Goal: Transaction & Acquisition: Purchase product/service

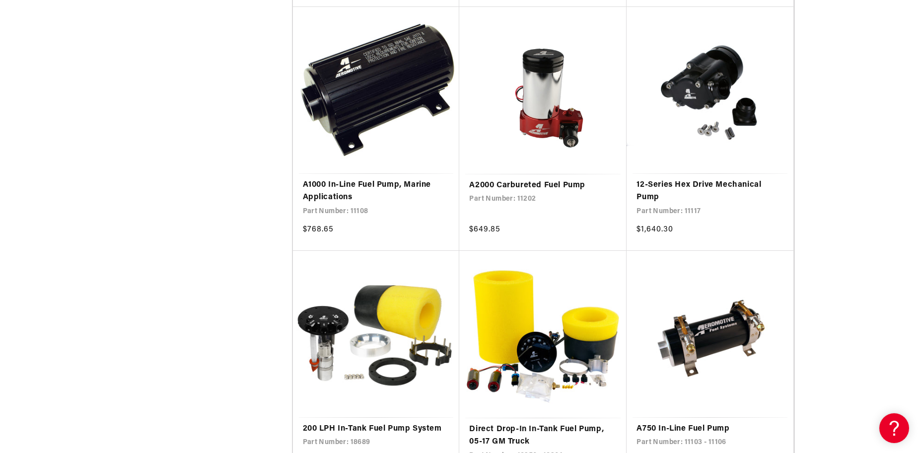
scroll to position [1588, 0]
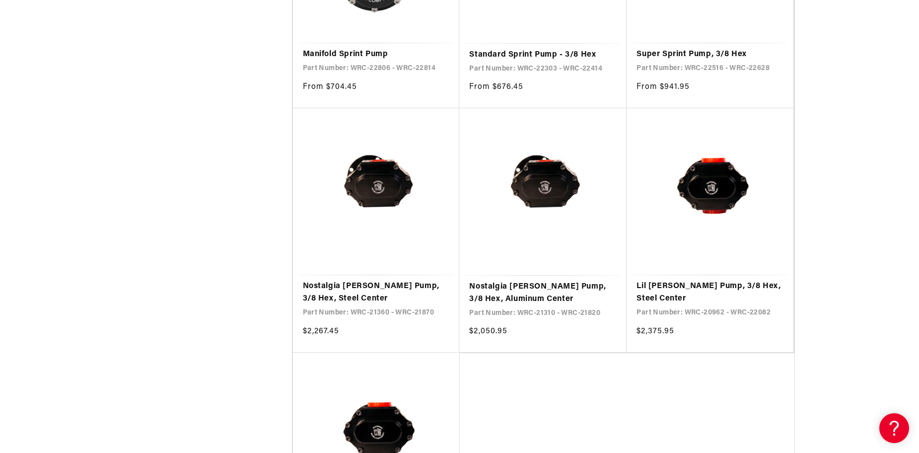
scroll to position [943, 0]
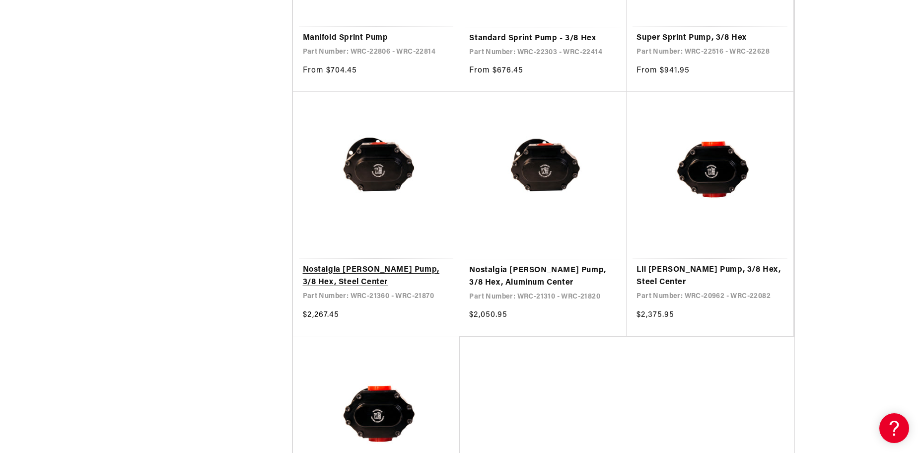
click at [368, 264] on link "Nostalgia [PERSON_NAME] Pump, 3/8 Hex, Steel Center" at bounding box center [376, 276] width 147 height 25
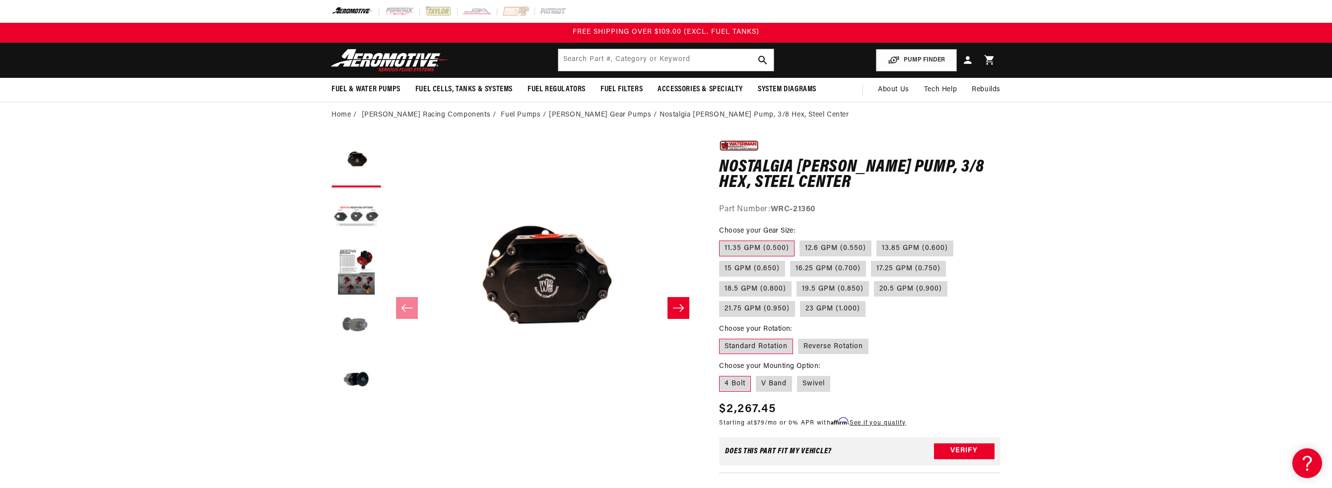
drag, startPoint x: 373, startPoint y: 340, endPoint x: 366, endPoint y: 335, distance: 8.5
click at [373, 339] on button "Load image 4 in gallery view" at bounding box center [357, 327] width 50 height 50
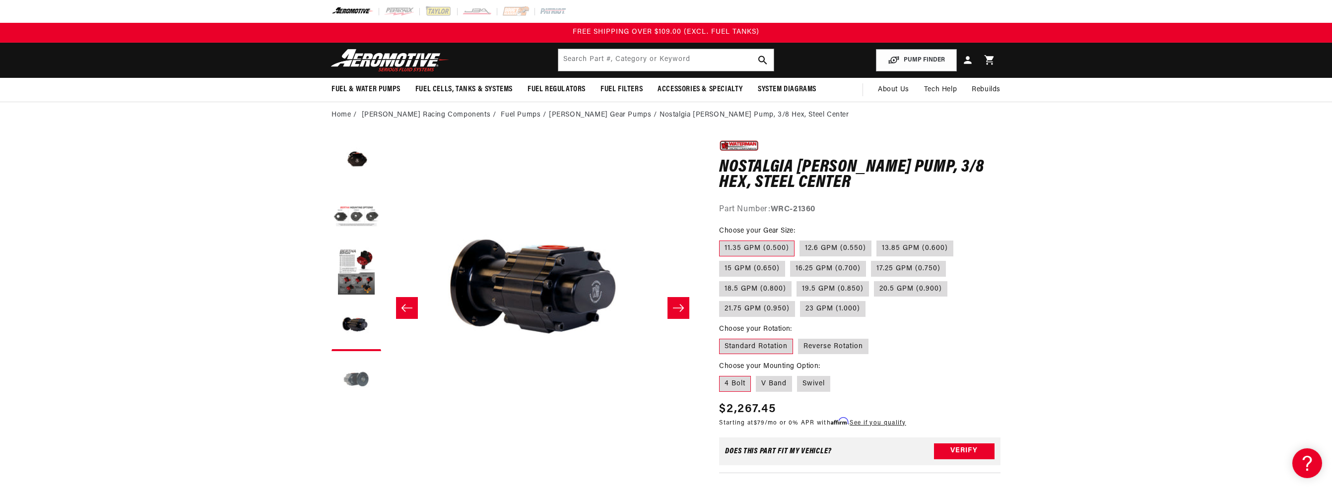
scroll to position [0, 940]
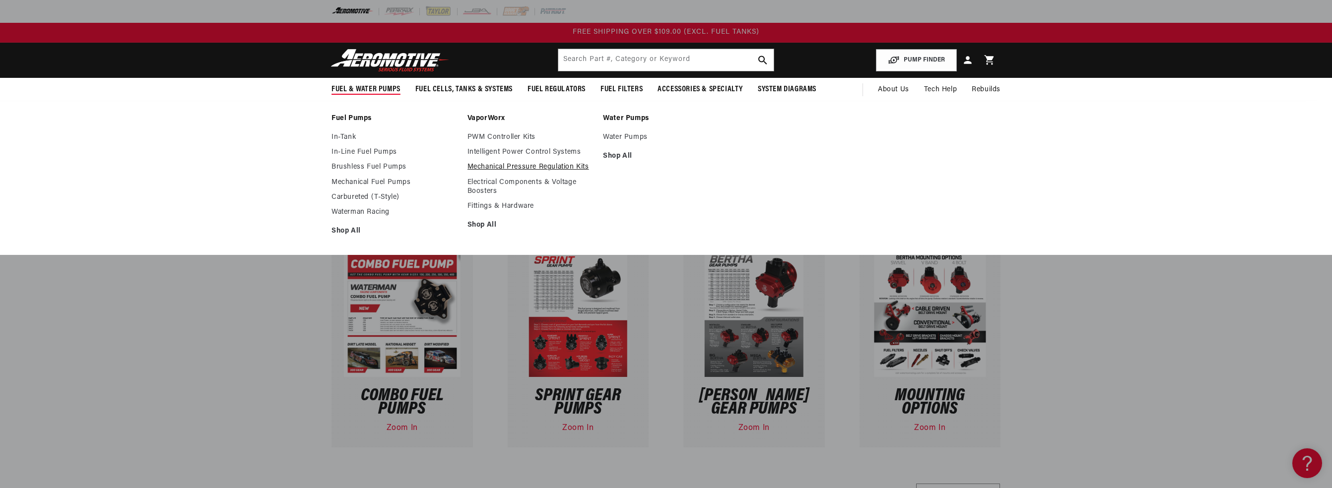
click at [492, 167] on link "Mechanical Pressure Regulation Kits" at bounding box center [531, 167] width 126 height 9
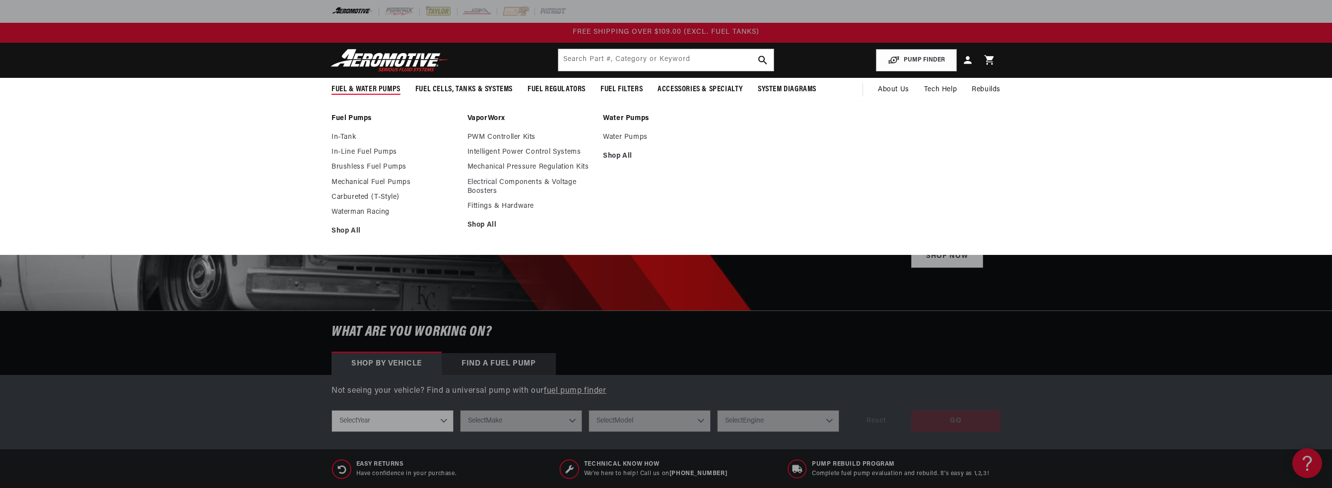
click at [361, 118] on link "Fuel Pumps" at bounding box center [395, 118] width 126 height 9
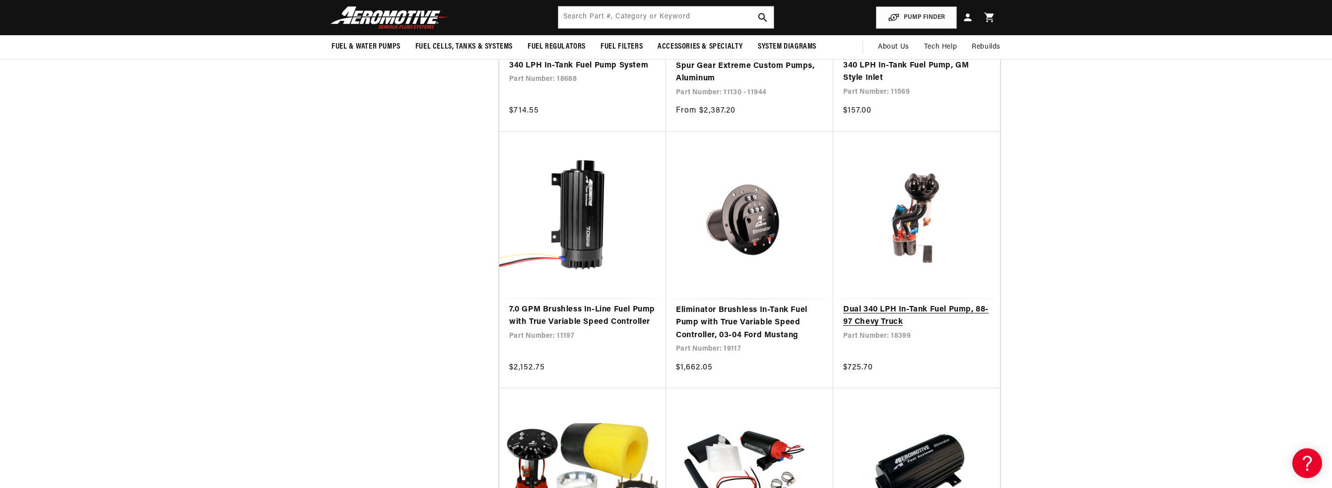
scroll to position [447, 0]
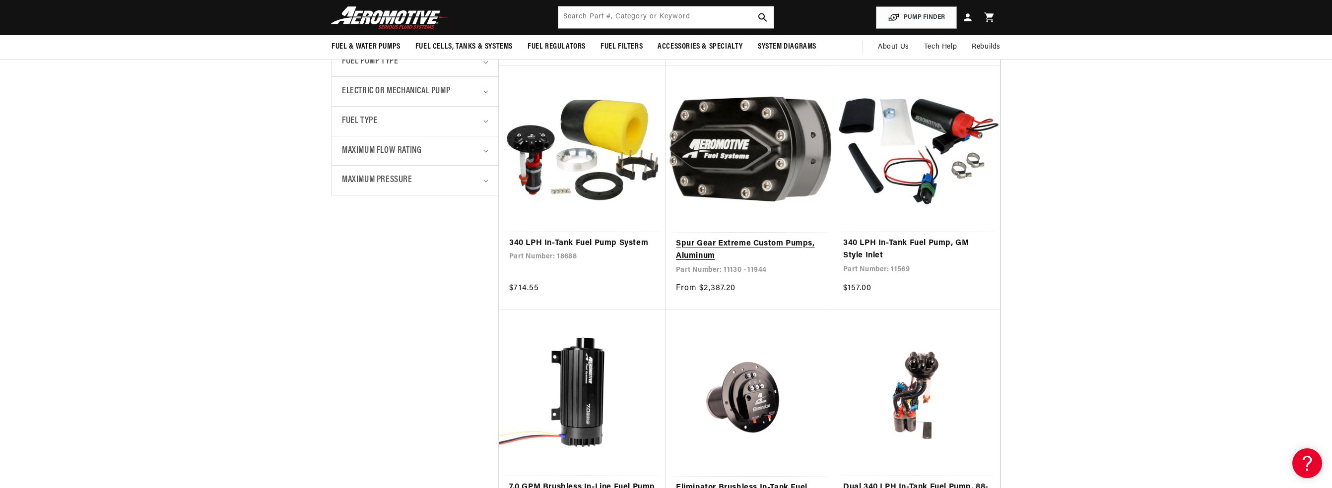
click at [702, 250] on link "Spur Gear Extreme Custom Pumps, Aluminum" at bounding box center [749, 250] width 147 height 25
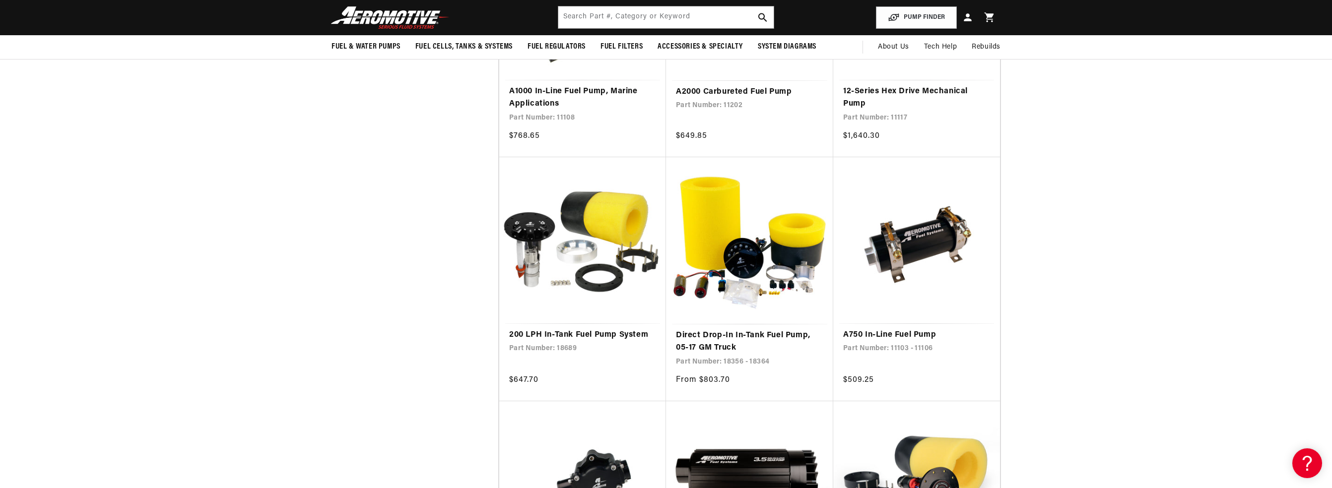
scroll to position [1290, 0]
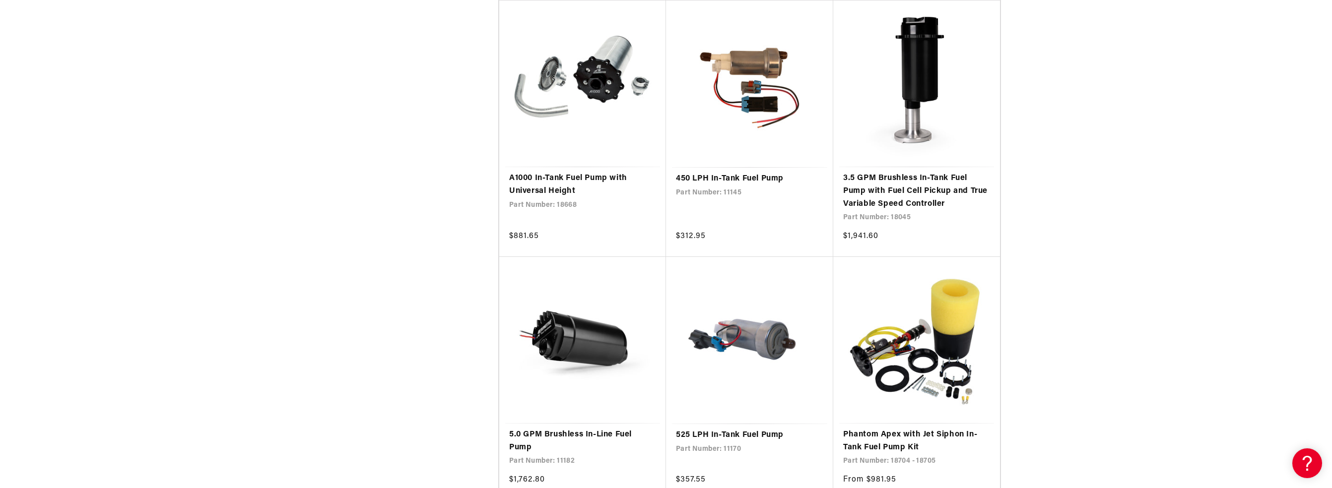
scroll to position [3425, 0]
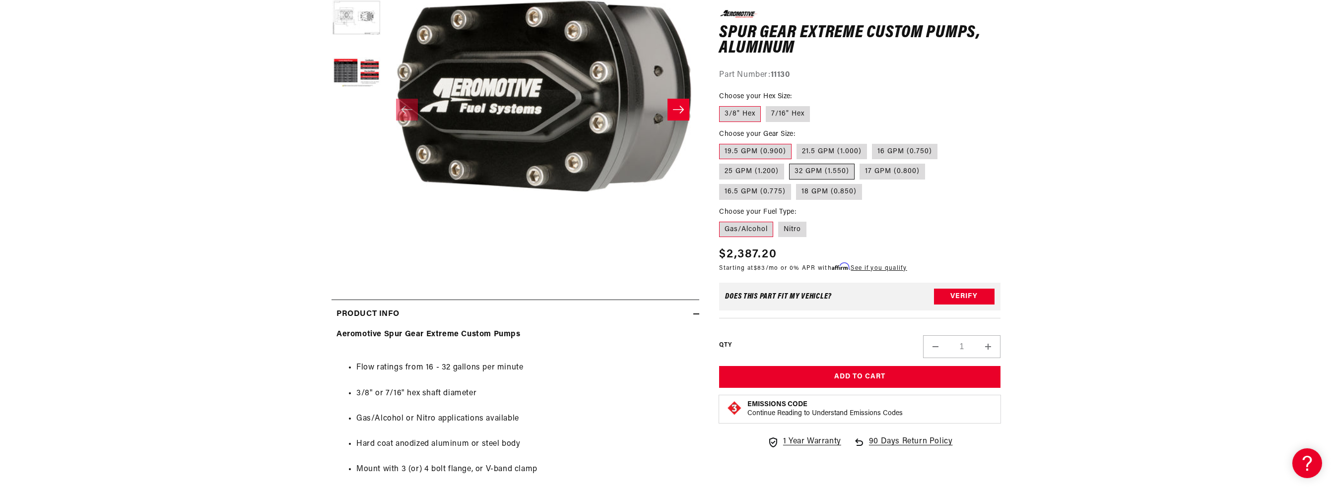
click at [817, 173] on label "32 GPM (1.550)" at bounding box center [822, 172] width 66 height 16
click at [790, 162] on input "32 GPM (1.550)" at bounding box center [789, 162] width 0 height 0
radio input "true"
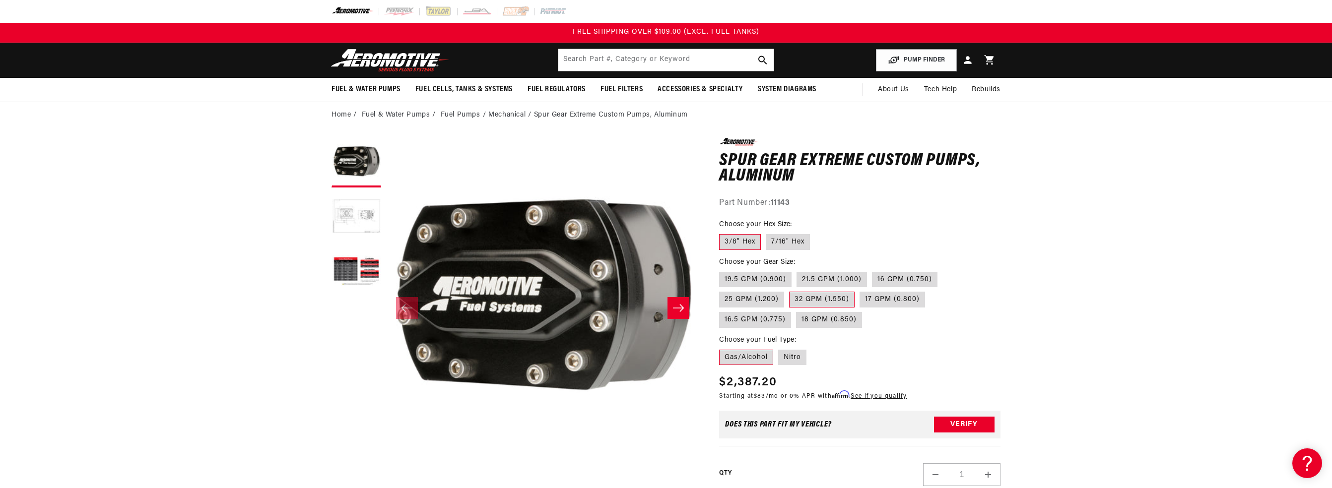
click at [353, 222] on button "Load image 2 in gallery view" at bounding box center [357, 218] width 50 height 50
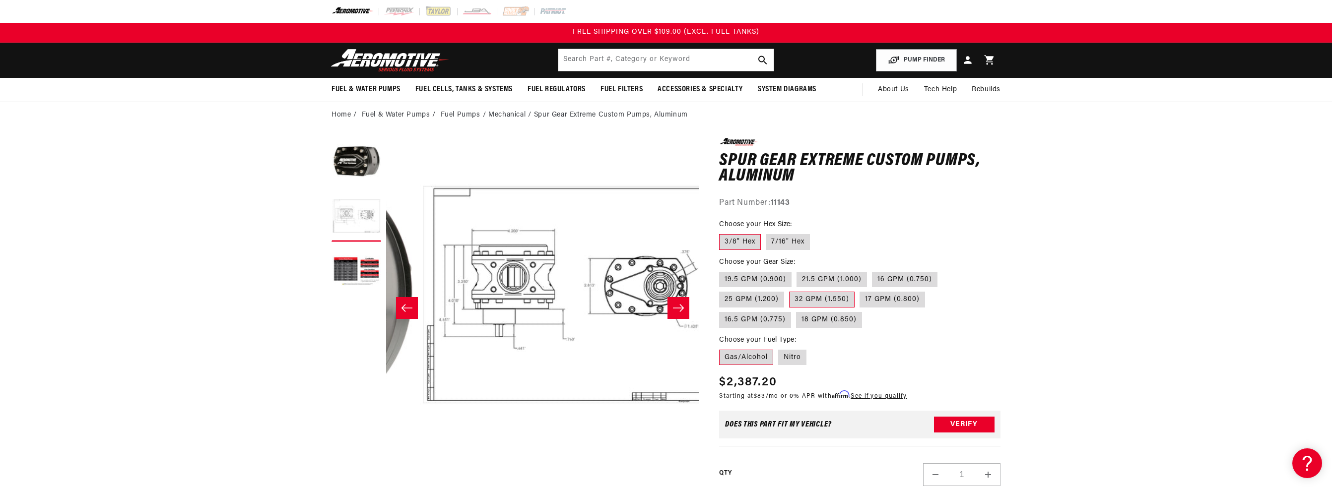
scroll to position [0, 313]
